Goal: Check status: Check status

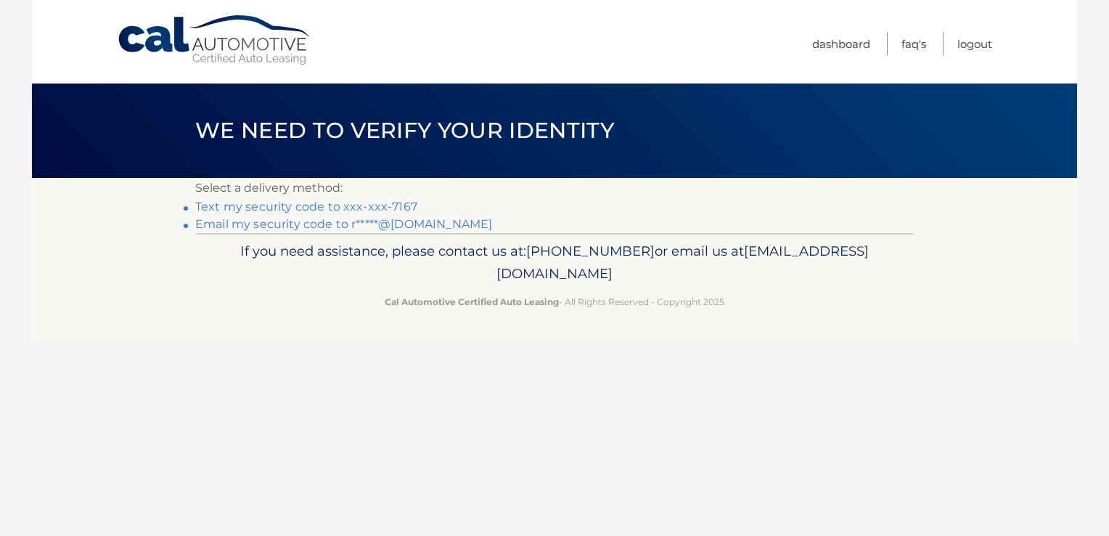
click at [386, 200] on link "Text my security code to xxx-xxx-7167" at bounding box center [306, 207] width 222 height 14
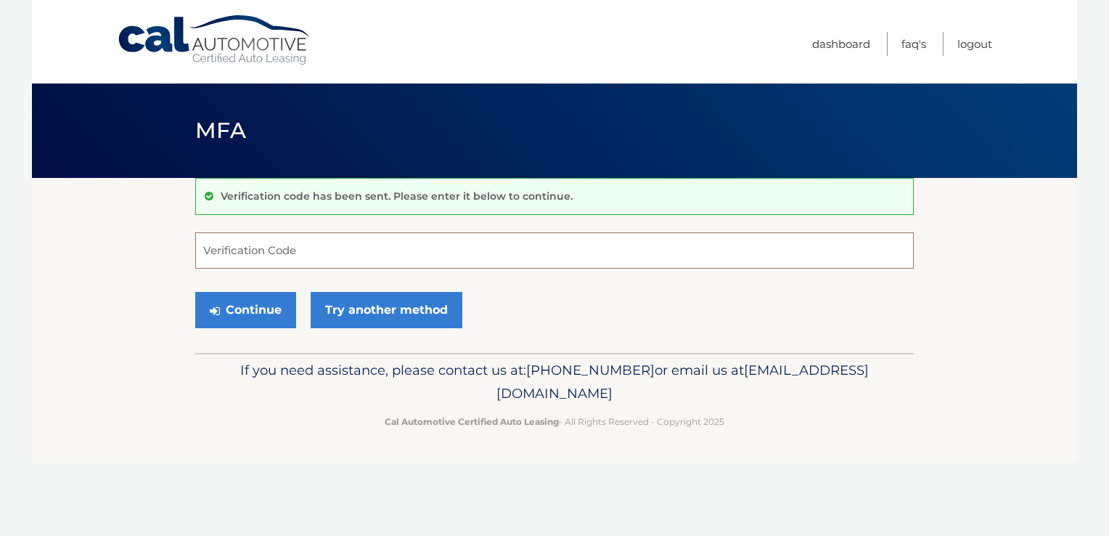
click at [290, 242] on input "Verification Code" at bounding box center [554, 250] width 718 height 36
type input "199839"
click at [259, 306] on button "Continue" at bounding box center [245, 310] width 101 height 36
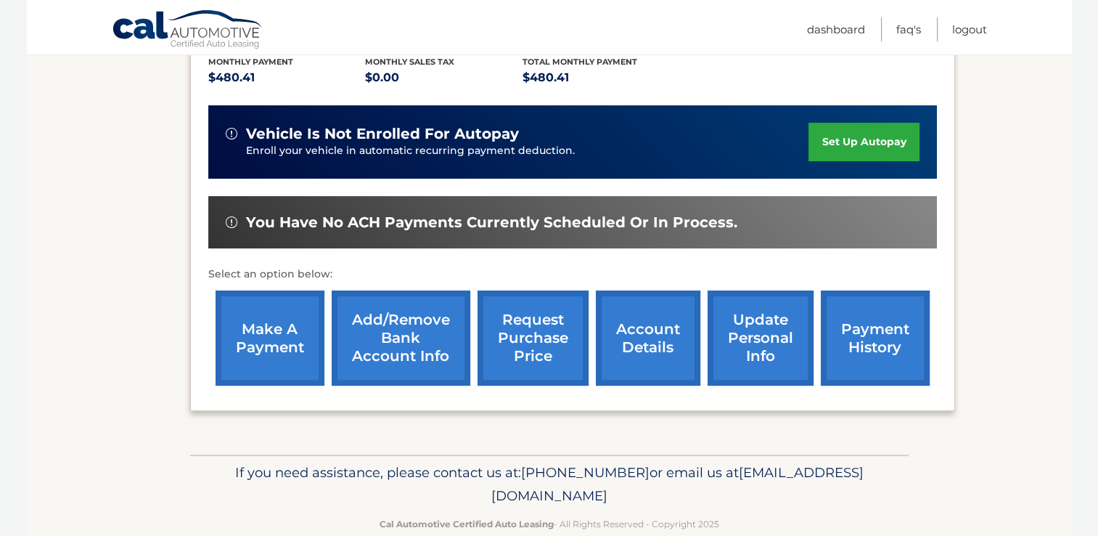
scroll to position [311, 0]
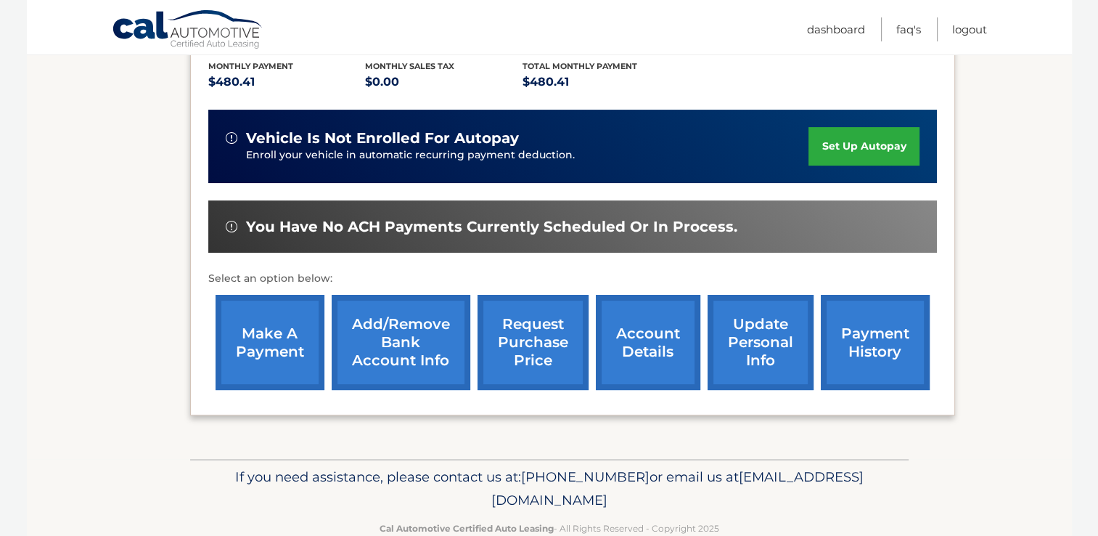
click at [890, 350] on link "payment history" at bounding box center [875, 342] width 109 height 95
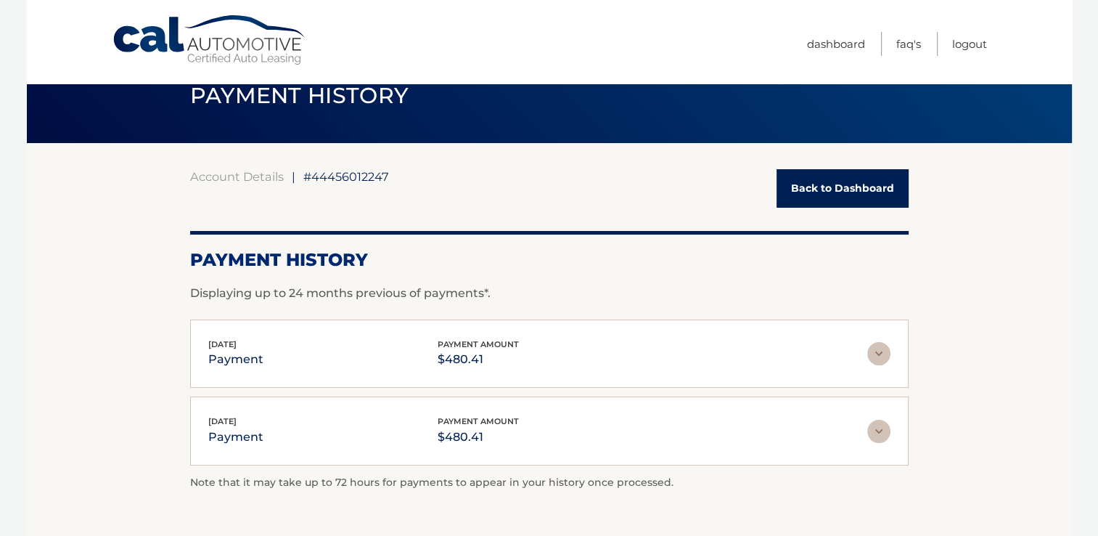
scroll to position [36, 0]
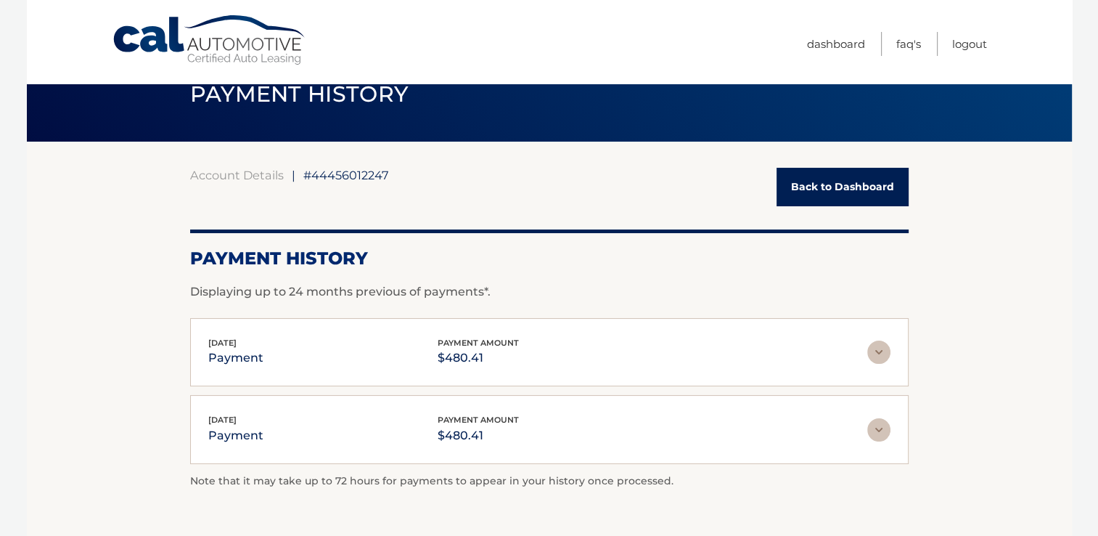
click at [879, 354] on img at bounding box center [878, 351] width 23 height 23
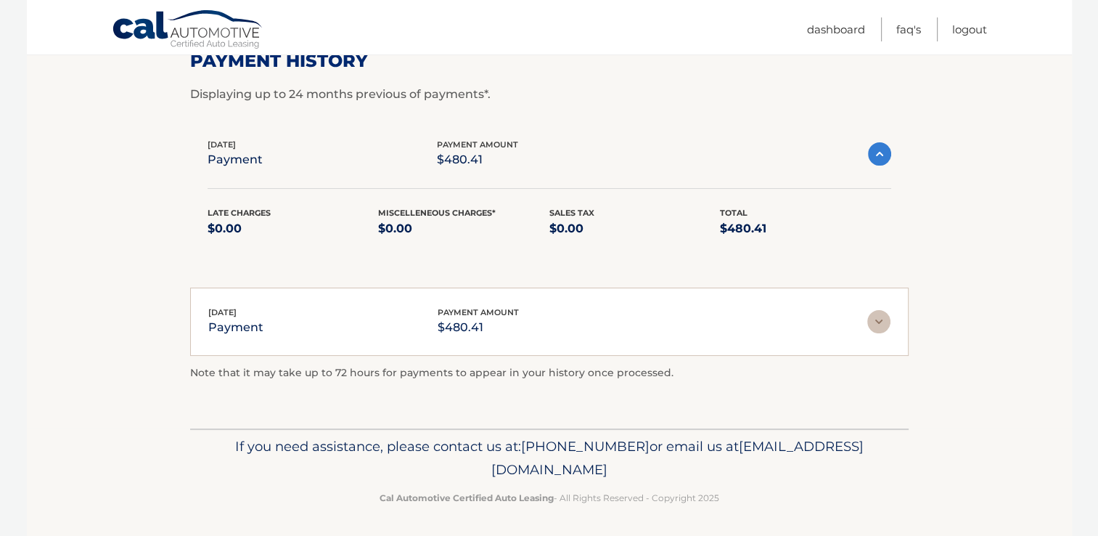
scroll to position [234, 0]
click at [882, 316] on img at bounding box center [878, 320] width 23 height 23
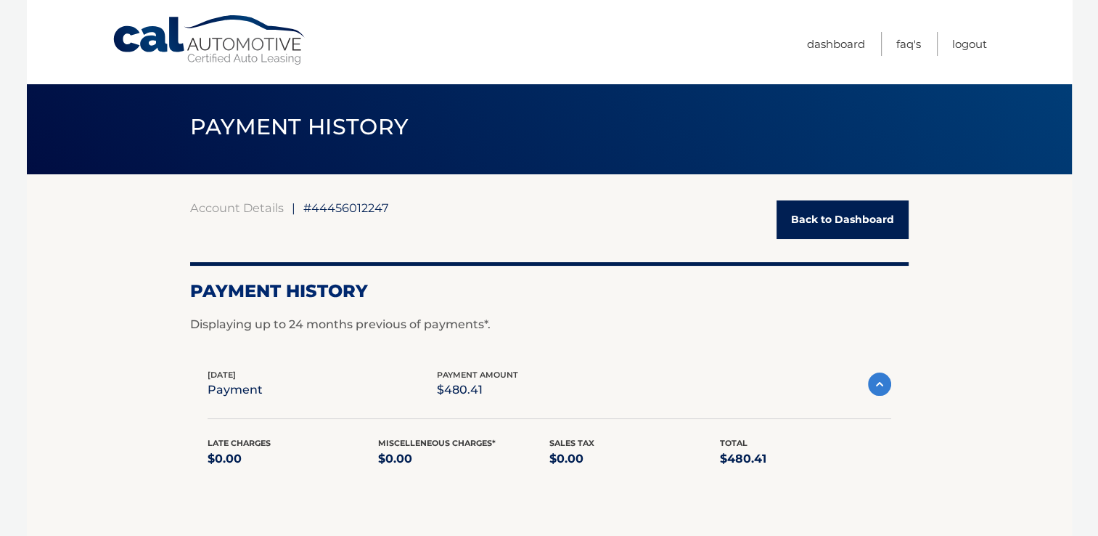
scroll to position [0, 0]
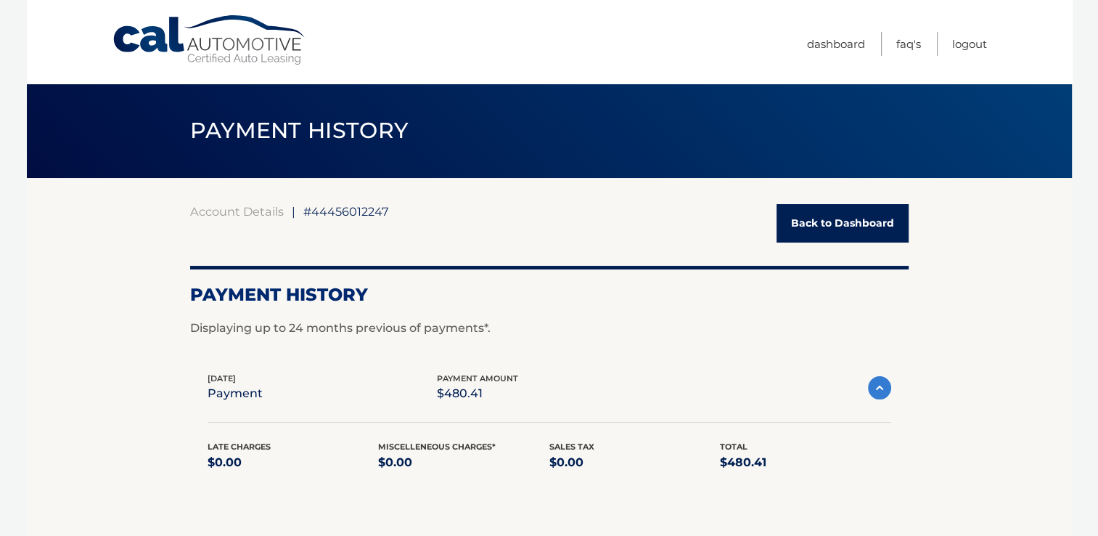
click at [866, 229] on link "Back to Dashboard" at bounding box center [842, 223] width 132 height 38
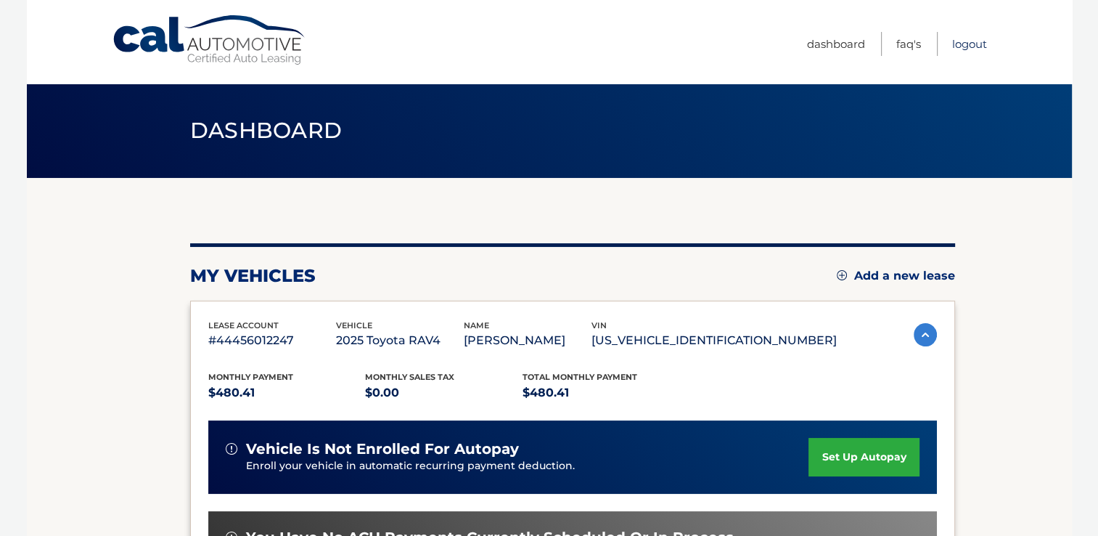
click at [962, 41] on link "Logout" at bounding box center [969, 44] width 35 height 24
